Goal: Contribute content: Add original content to the website for others to see

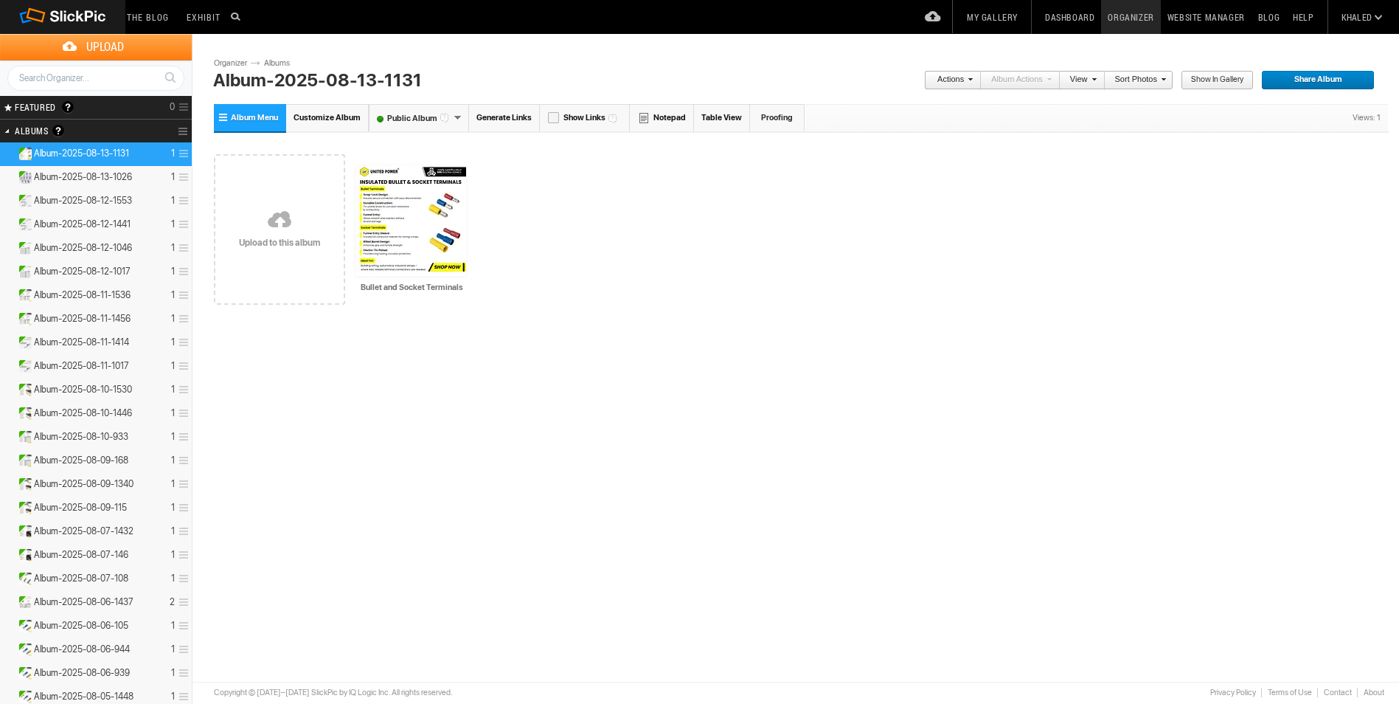
click at [936, 11] on link "Upload Photos" at bounding box center [933, 16] width 38 height 34
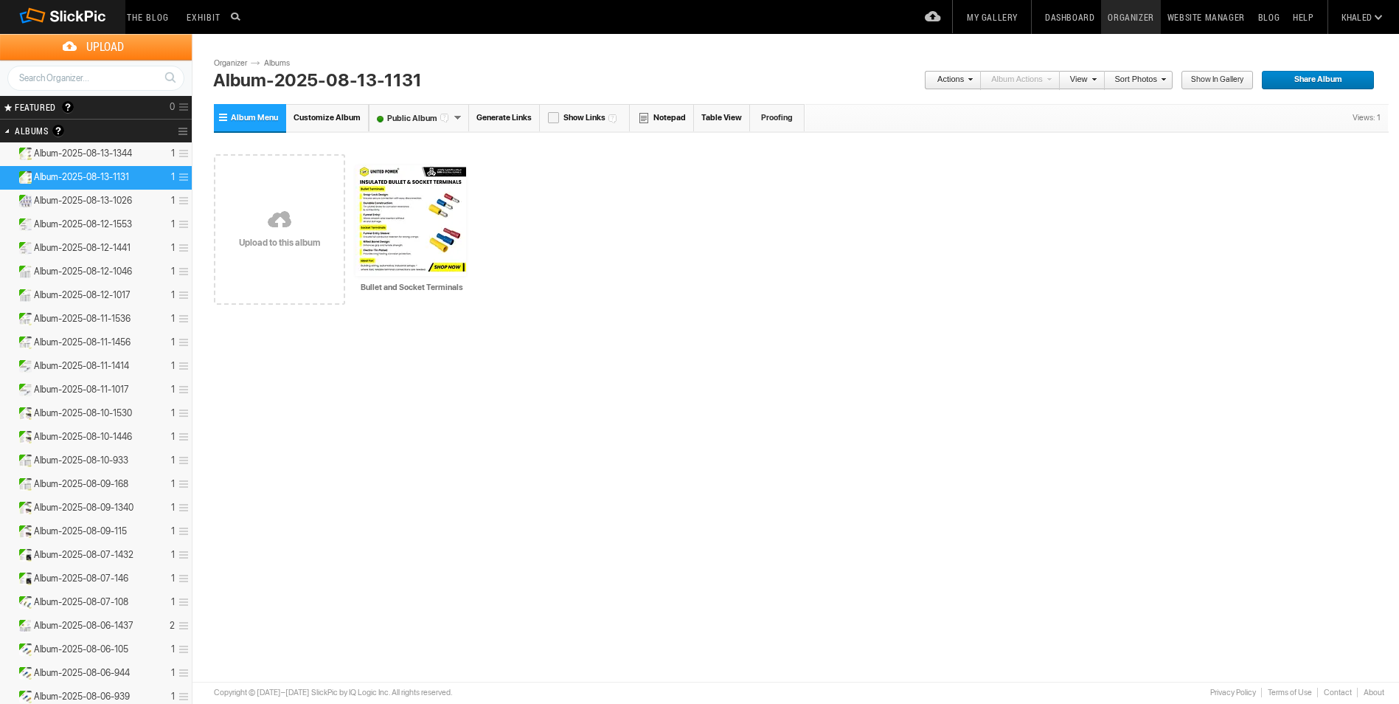
click at [939, 17] on link "Upload Photos" at bounding box center [933, 16] width 38 height 34
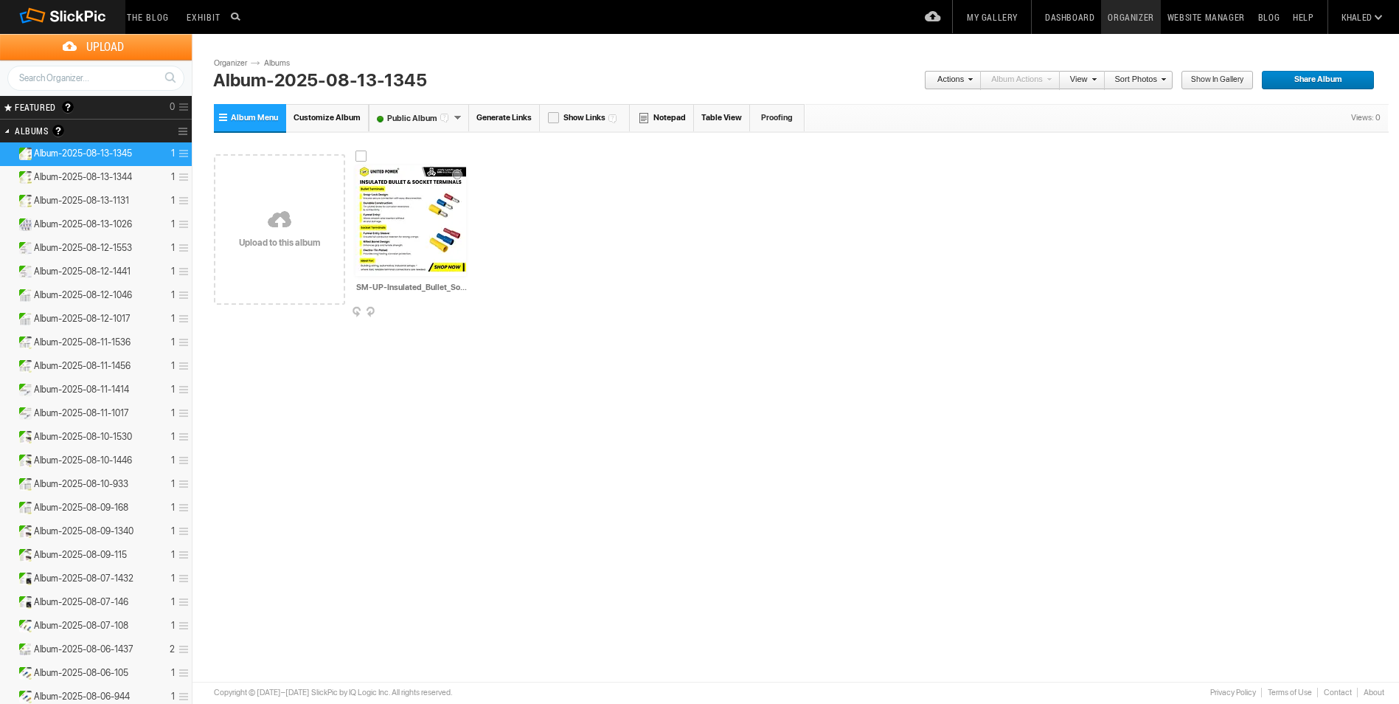
click at [414, 246] on img at bounding box center [411, 220] width 111 height 111
